Goal: Task Accomplishment & Management: Use online tool/utility

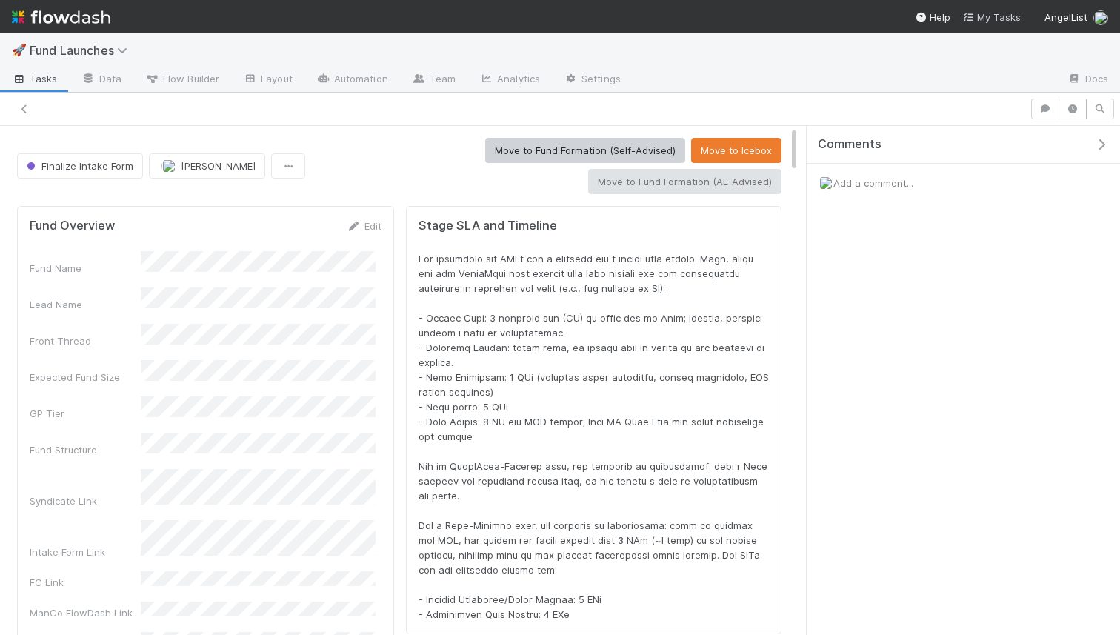
scroll to position [290, 717]
click at [976, 14] on icon at bounding box center [969, 18] width 15 height 10
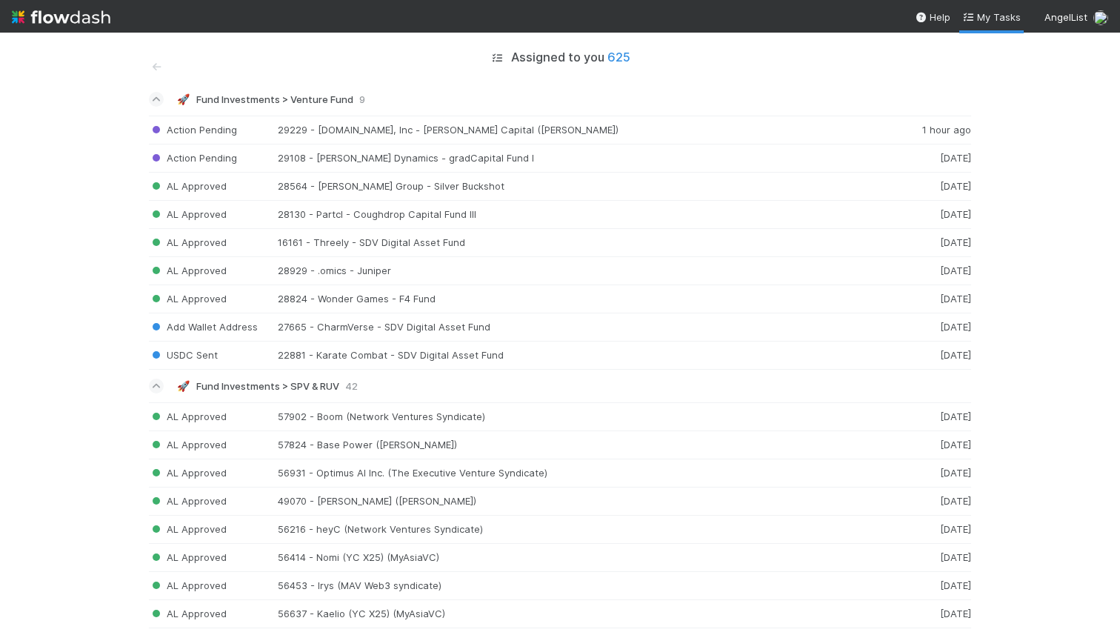
click at [319, 385] on span "Fund Investments > SPV & RUV" at bounding box center [267, 386] width 143 height 12
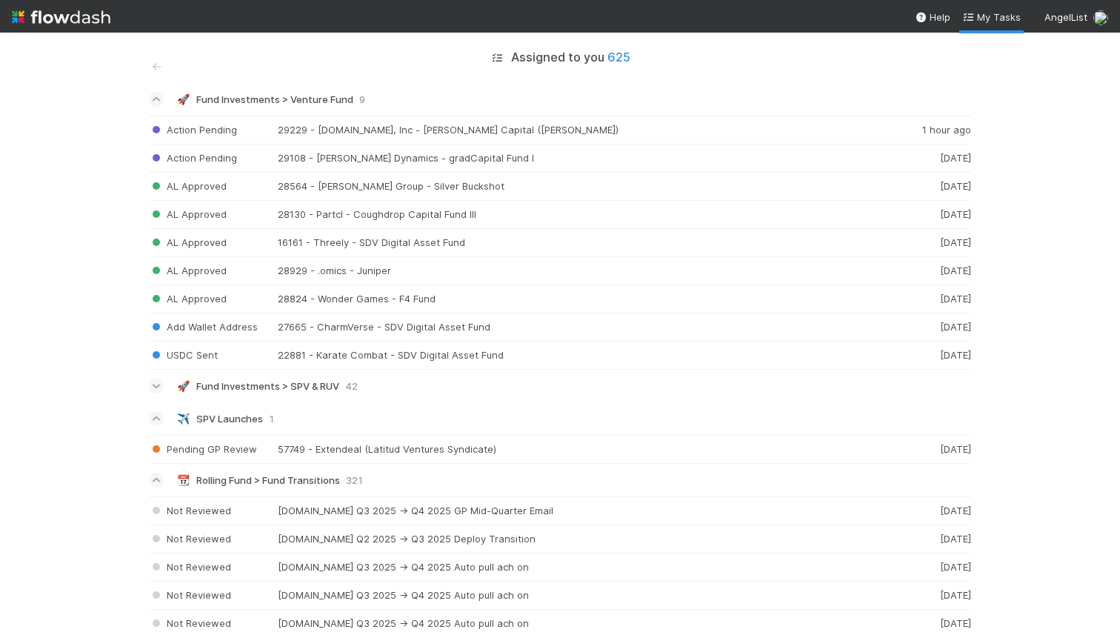
click at [303, 389] on span "Fund Investments > SPV & RUV" at bounding box center [267, 386] width 143 height 12
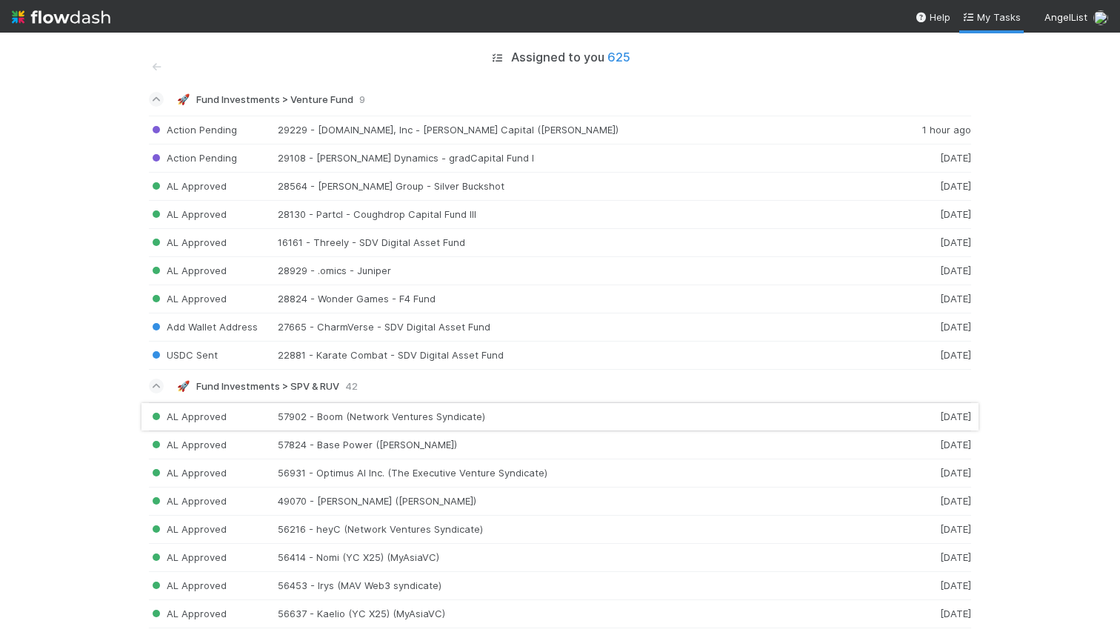
click at [317, 416] on div "AL Approved 57902 - Boom (Network Ventures Syndicate) 1 day ago" at bounding box center [560, 416] width 822 height 29
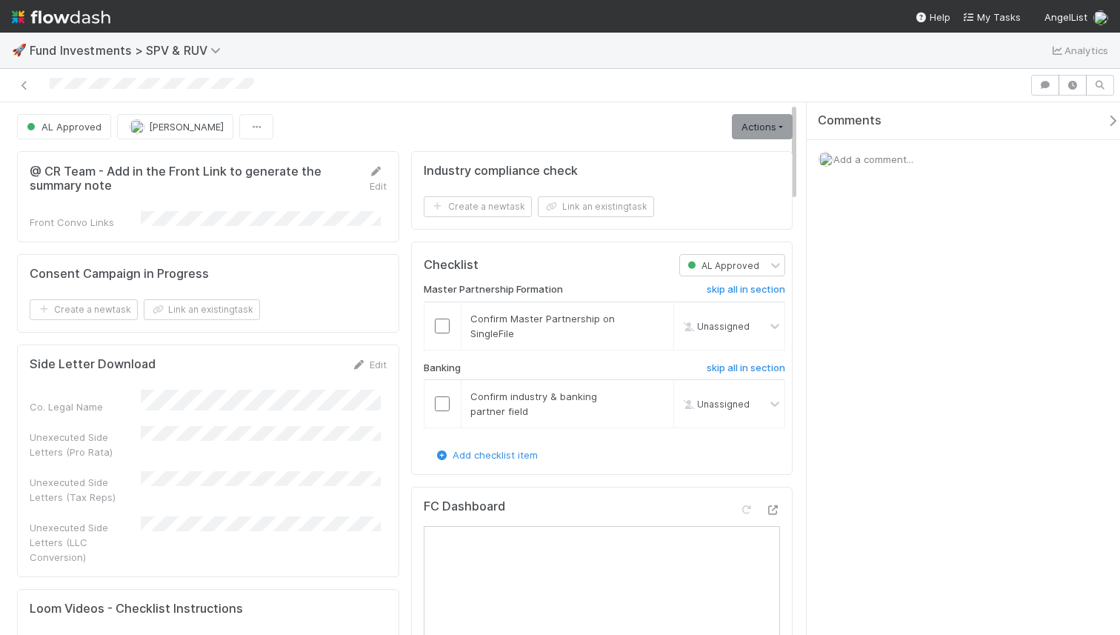
click at [18, 86] on icon at bounding box center [24, 86] width 15 height 10
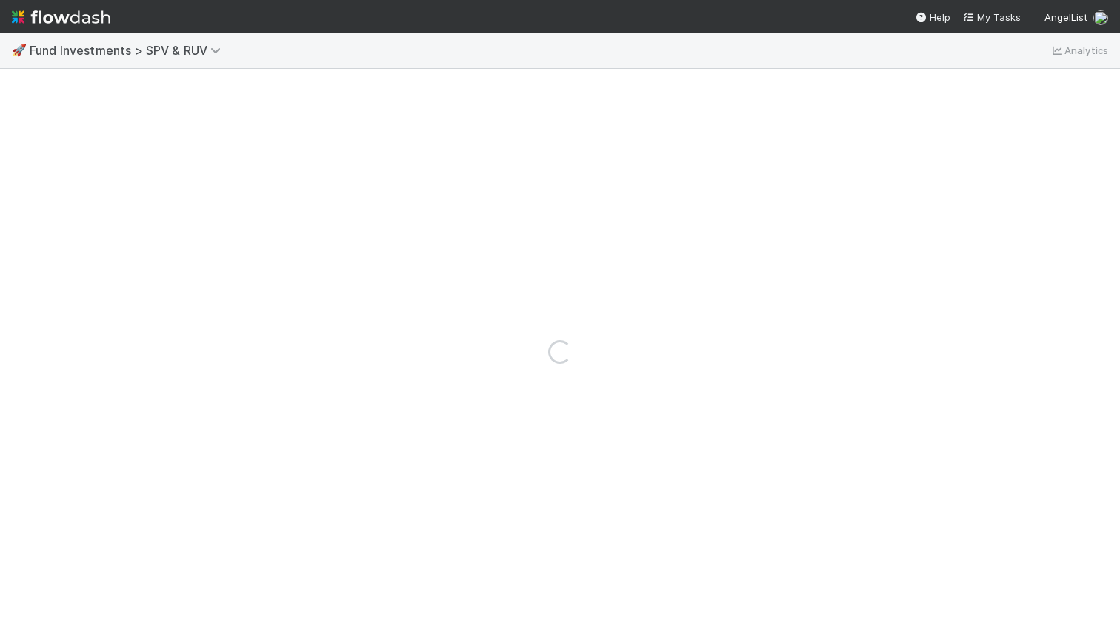
click at [66, 24] on img at bounding box center [61, 16] width 99 height 25
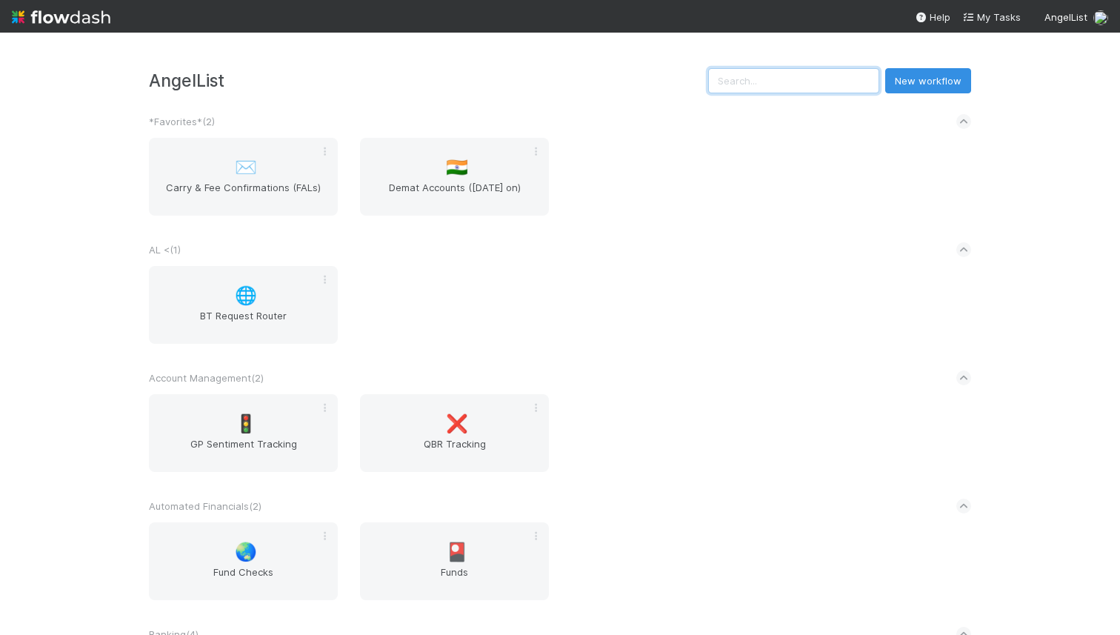
click at [853, 93] on input "text" at bounding box center [793, 80] width 171 height 25
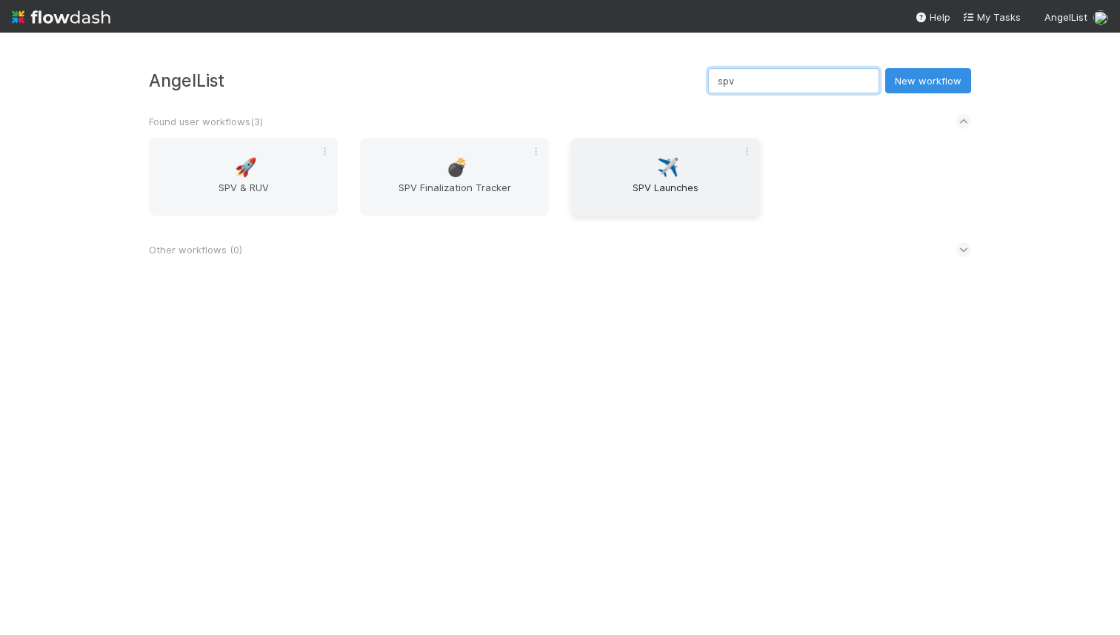
type input "spv"
click at [660, 190] on span "SPV Launches" at bounding box center [665, 195] width 177 height 30
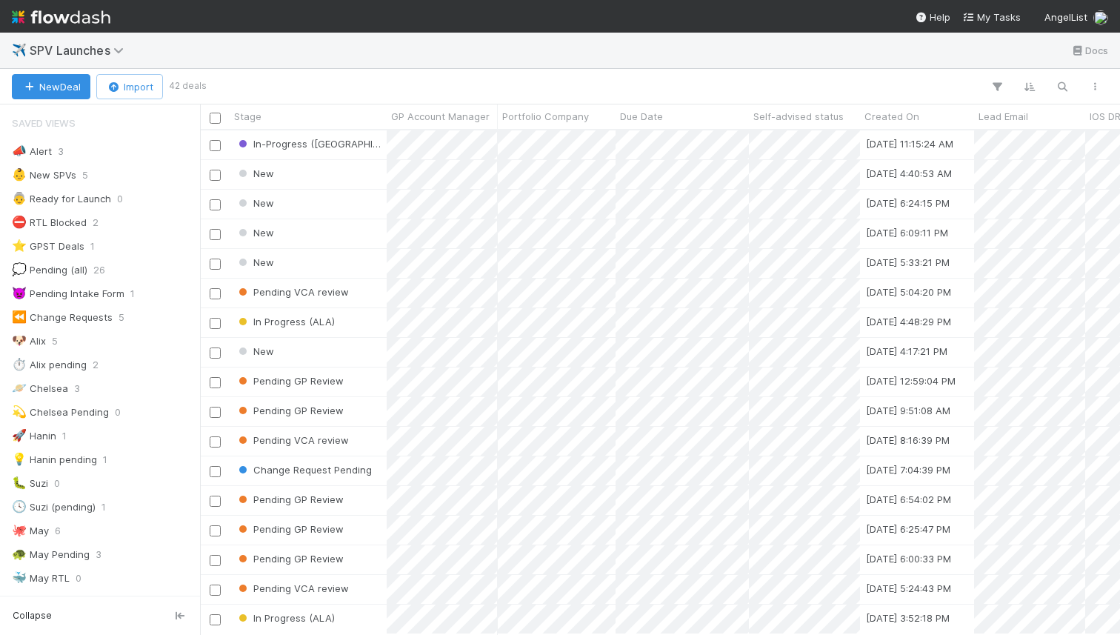
scroll to position [11, 12]
click at [1055, 87] on icon "button" at bounding box center [1062, 86] width 15 height 13
type input "https://app.frontapp.com/open/msg_1y5o1txj"
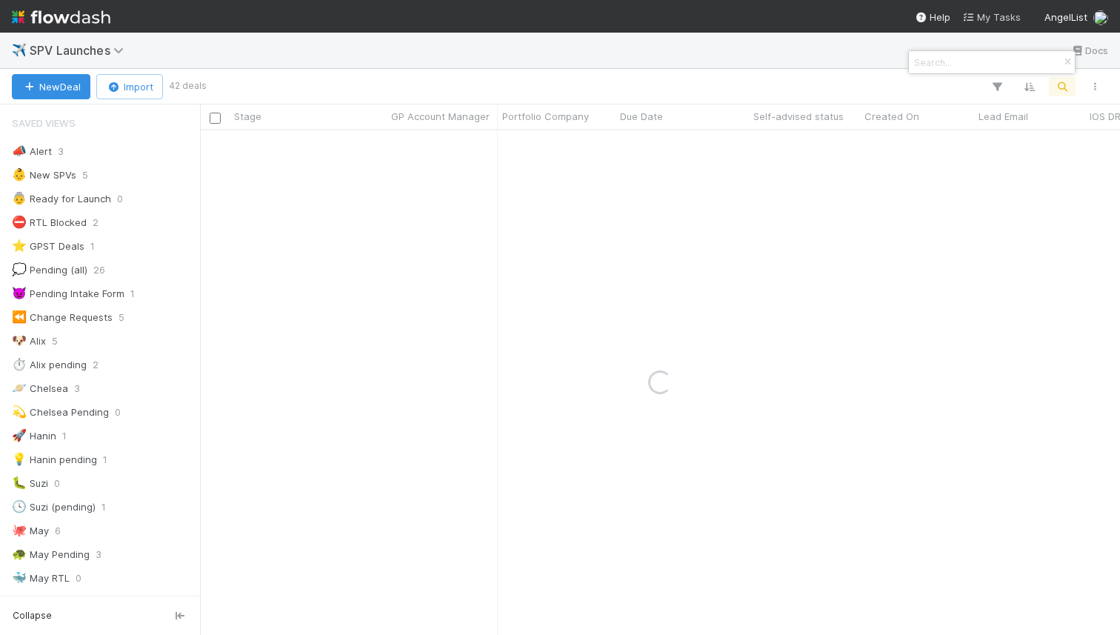
scroll to position [0, 0]
type input "dyna"
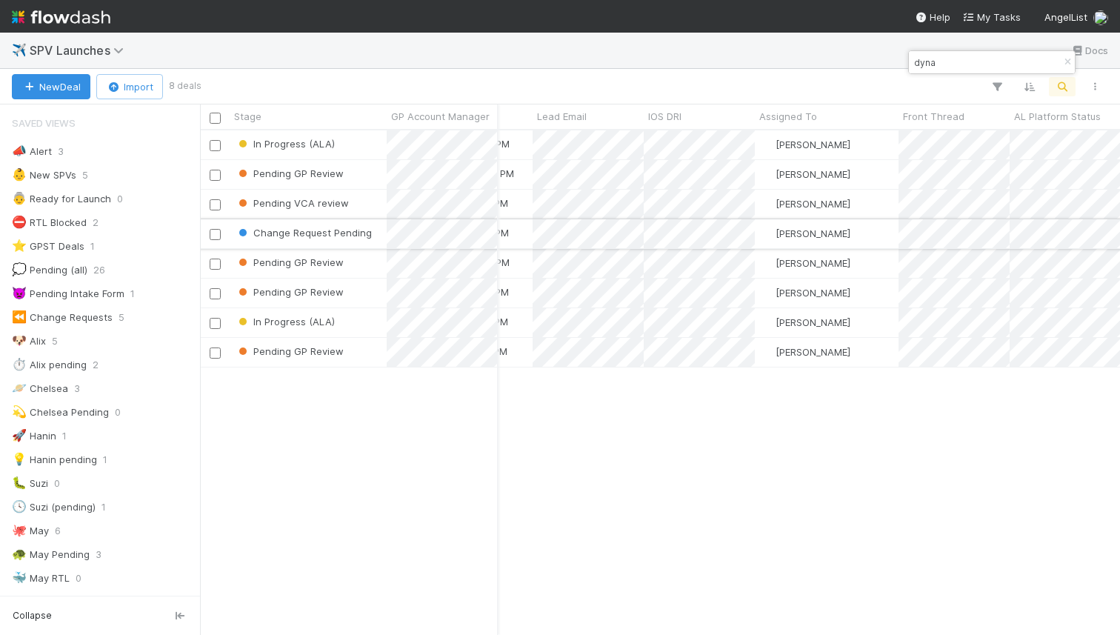
scroll to position [0, 569]
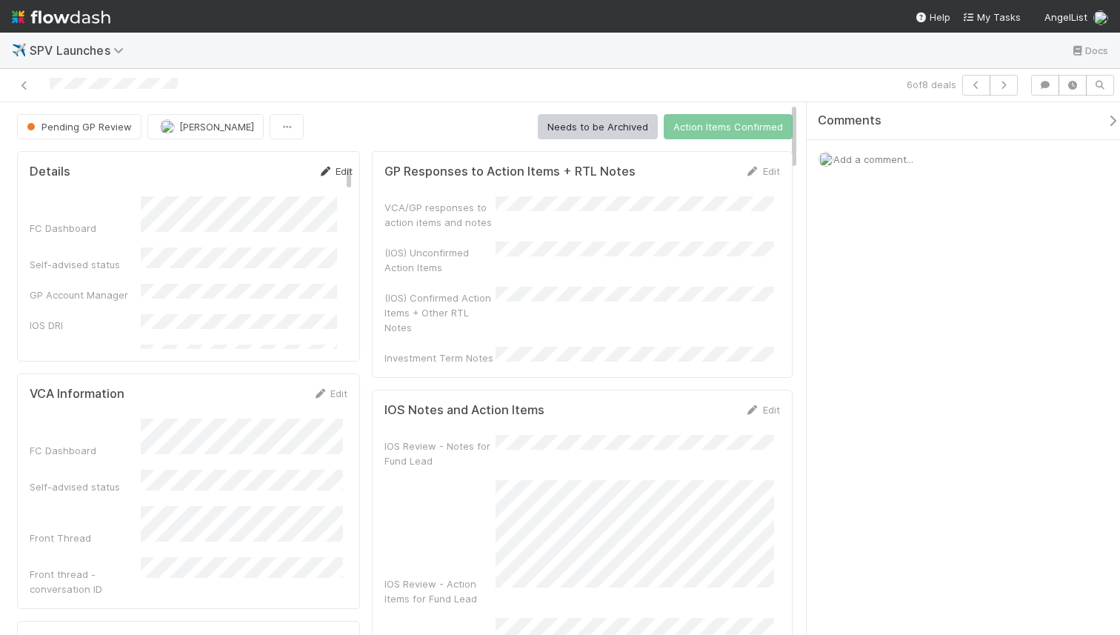
click at [321, 175] on link "Edit" at bounding box center [335, 171] width 35 height 12
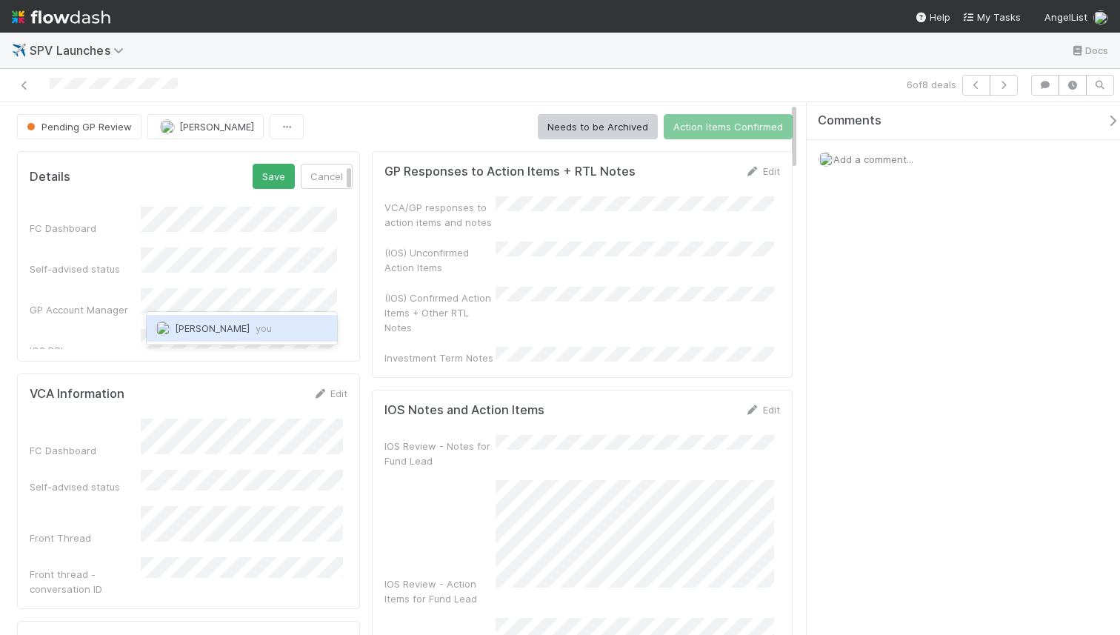
click at [256, 324] on span "you" at bounding box center [264, 328] width 16 height 12
click at [253, 176] on button "Save" at bounding box center [274, 176] width 42 height 25
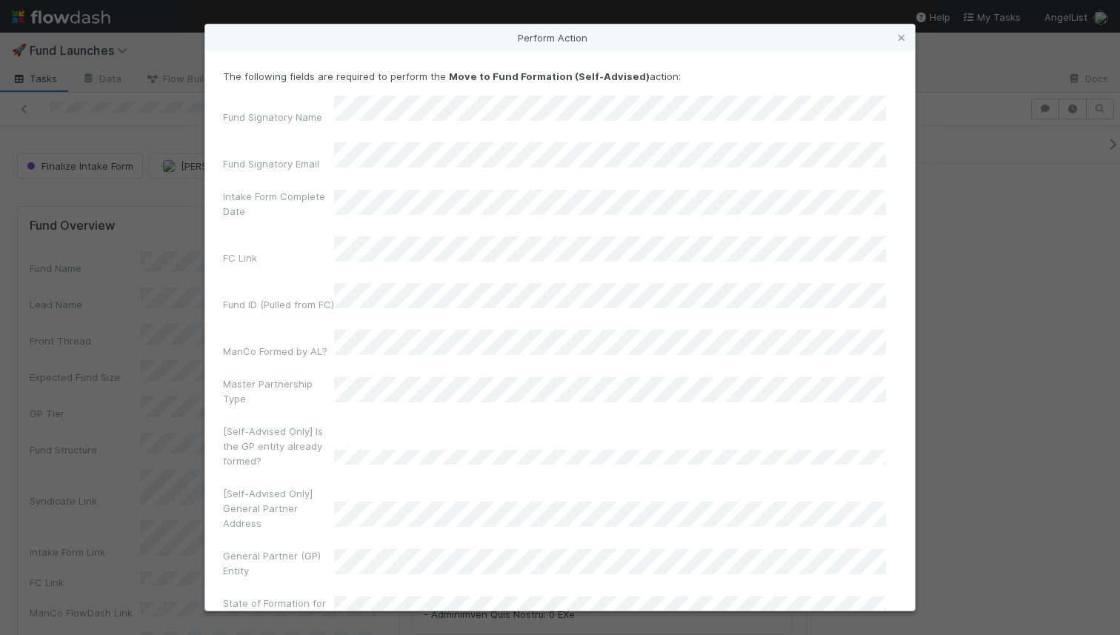
scroll to position [290, 728]
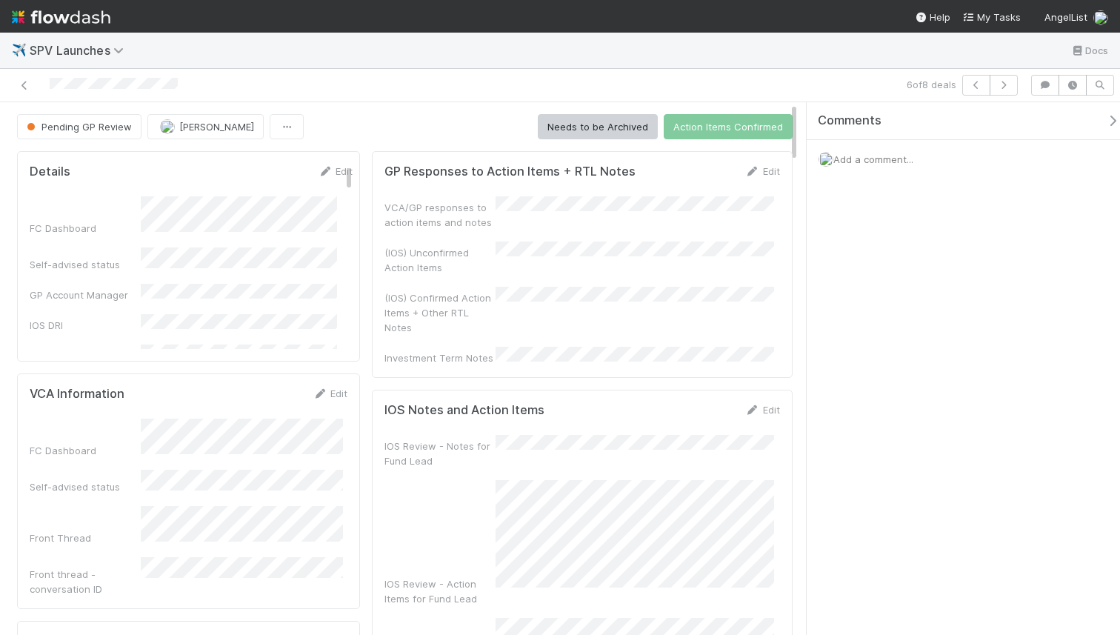
click at [217, 120] on button "[PERSON_NAME]" at bounding box center [205, 126] width 116 height 25
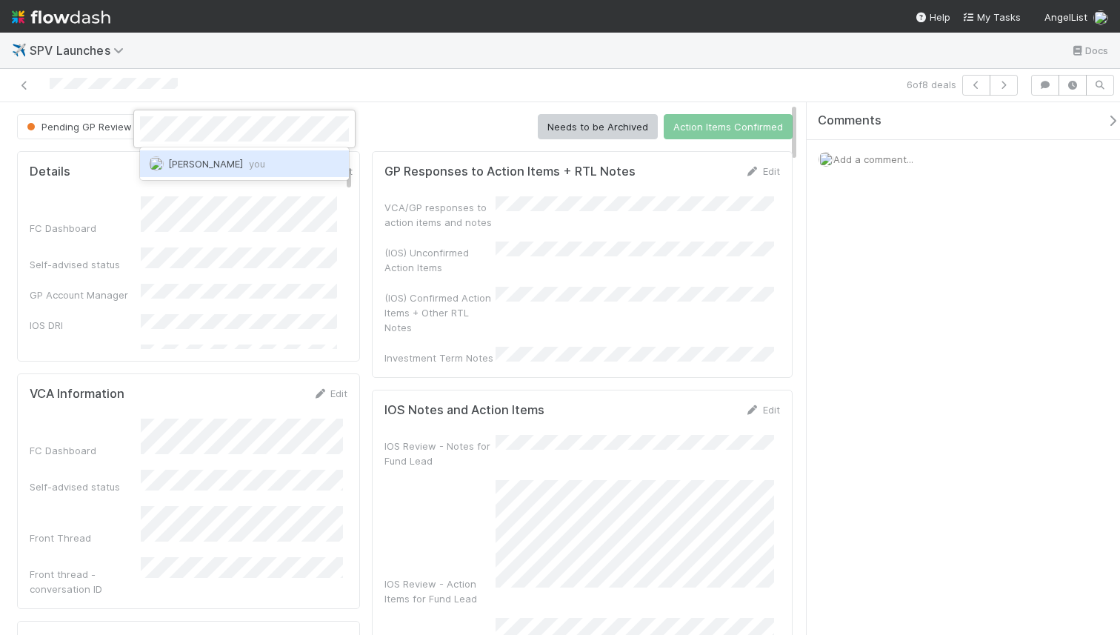
click at [228, 161] on span "Karan Thapar you" at bounding box center [216, 164] width 97 height 12
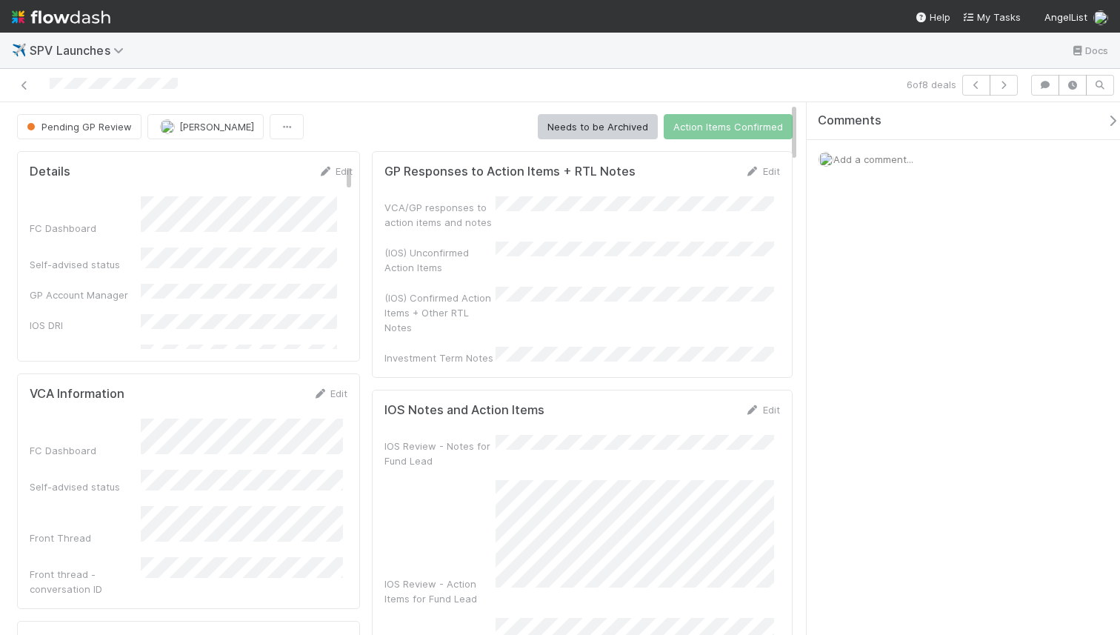
click at [890, 165] on div "Add a comment..." at bounding box center [969, 159] width 324 height 39
click at [887, 154] on span "Add a comment..." at bounding box center [873, 159] width 80 height 12
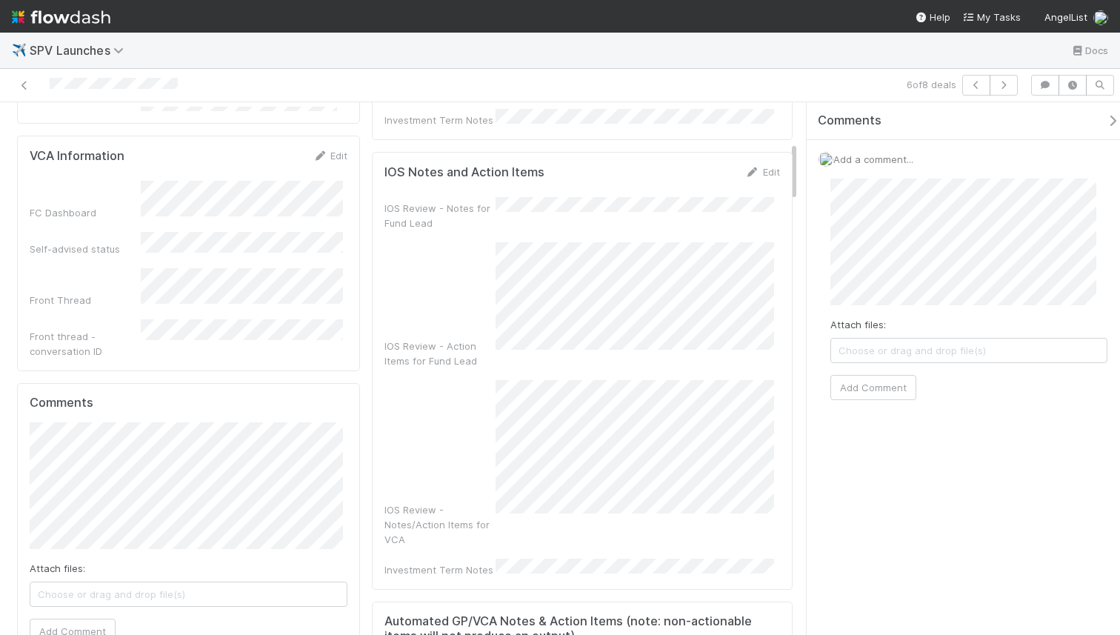
scroll to position [350, 0]
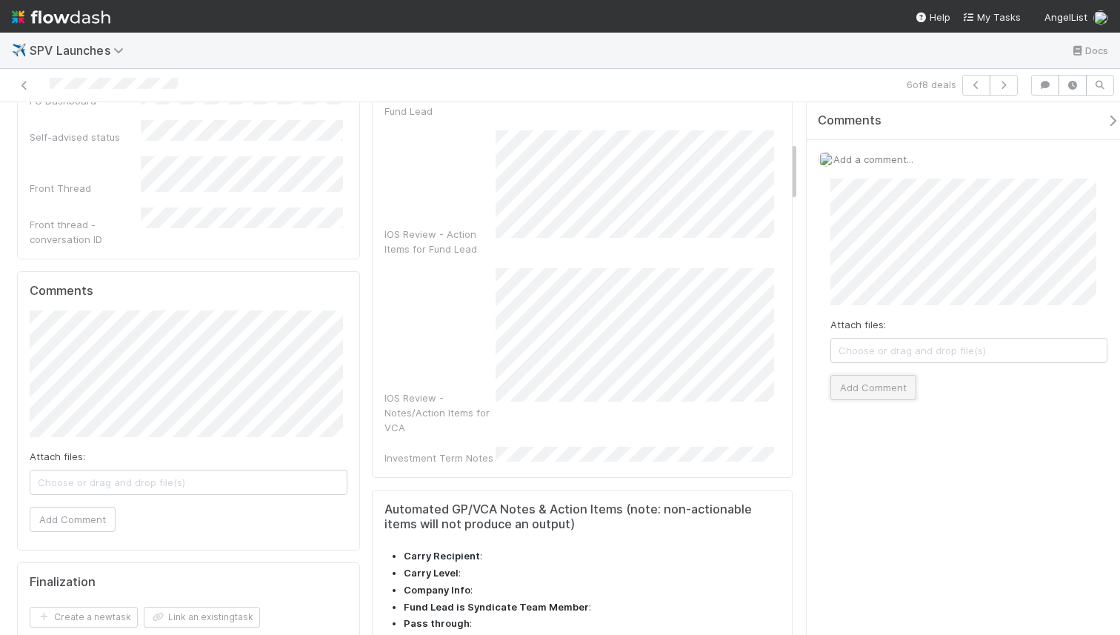
click at [902, 381] on button "Add Comment" at bounding box center [873, 387] width 86 height 25
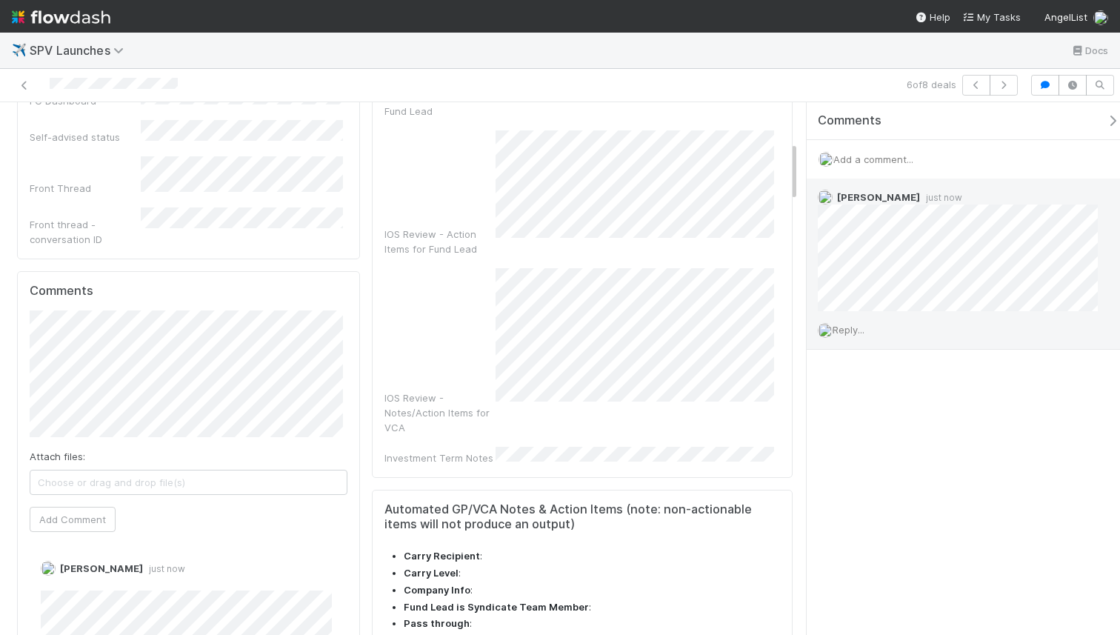
click at [864, 330] on span "Reply..." at bounding box center [849, 330] width 32 height 12
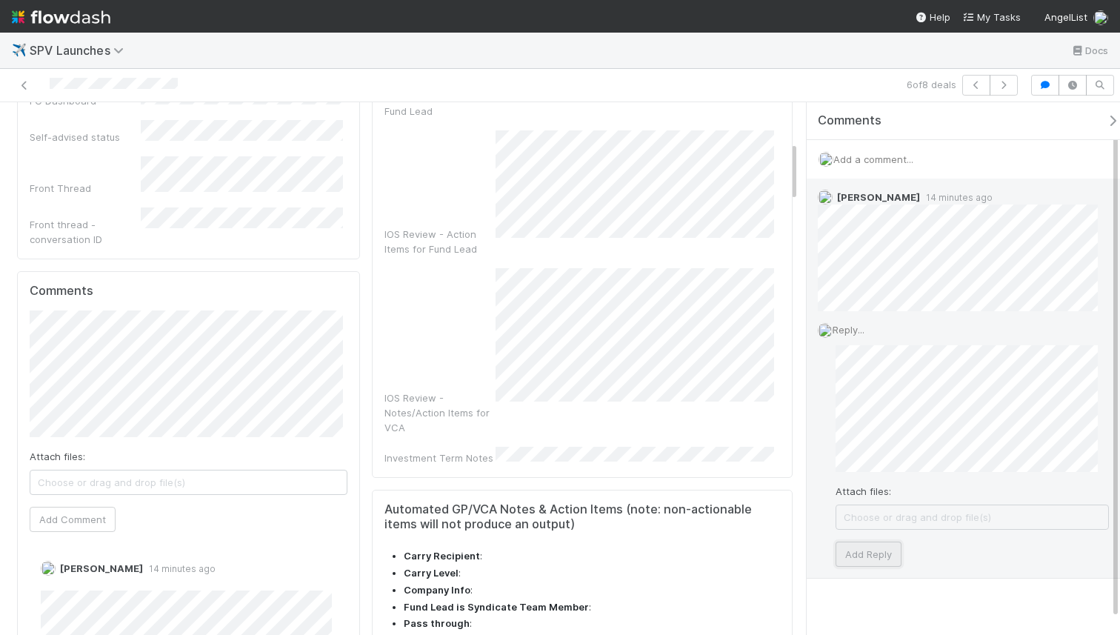
click at [858, 557] on button "Add Reply" at bounding box center [869, 553] width 66 height 25
